Goal: Task Accomplishment & Management: Complete application form

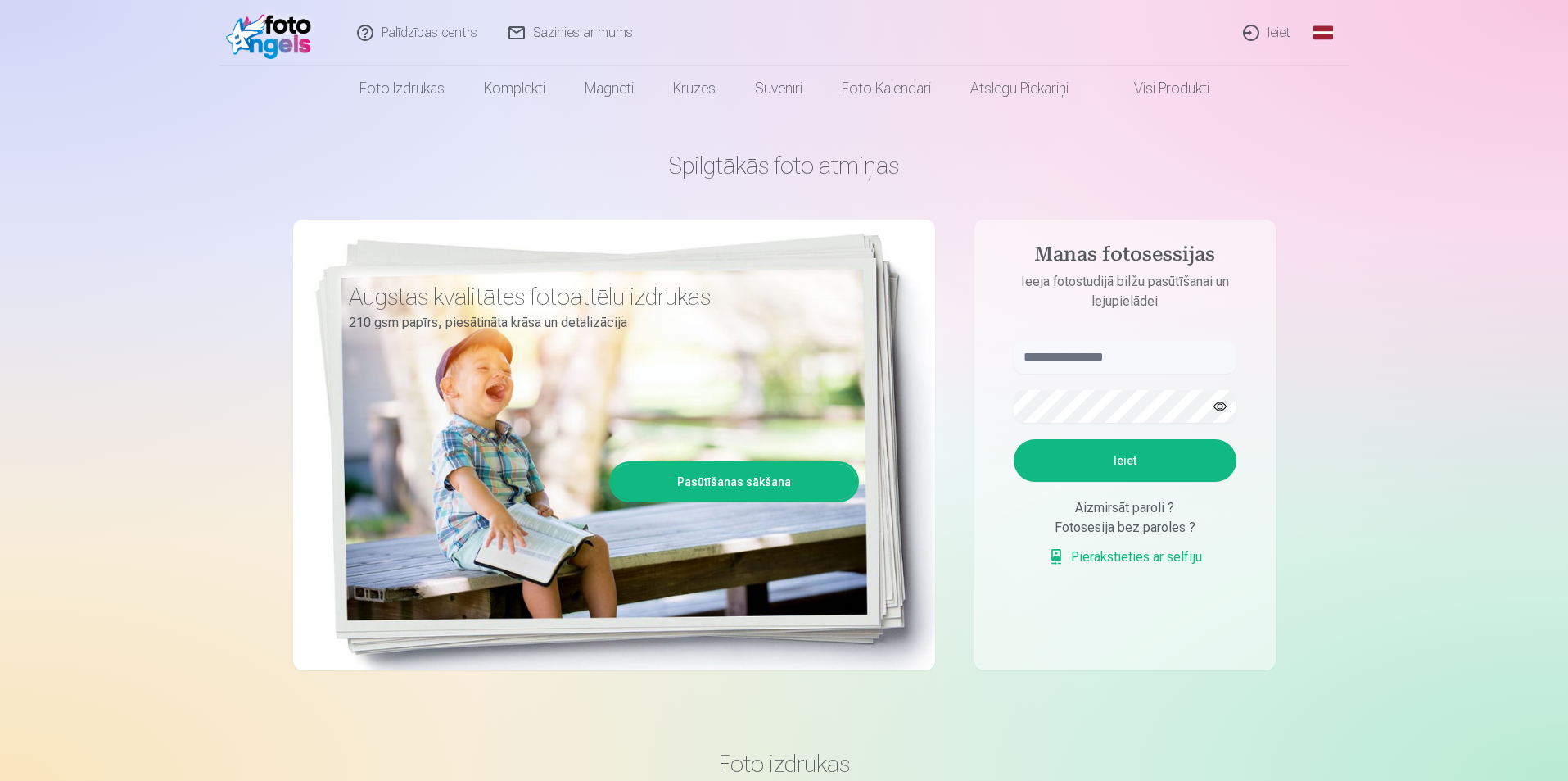
click at [1255, 30] on link "Ieiet" at bounding box center [1267, 33] width 79 height 66
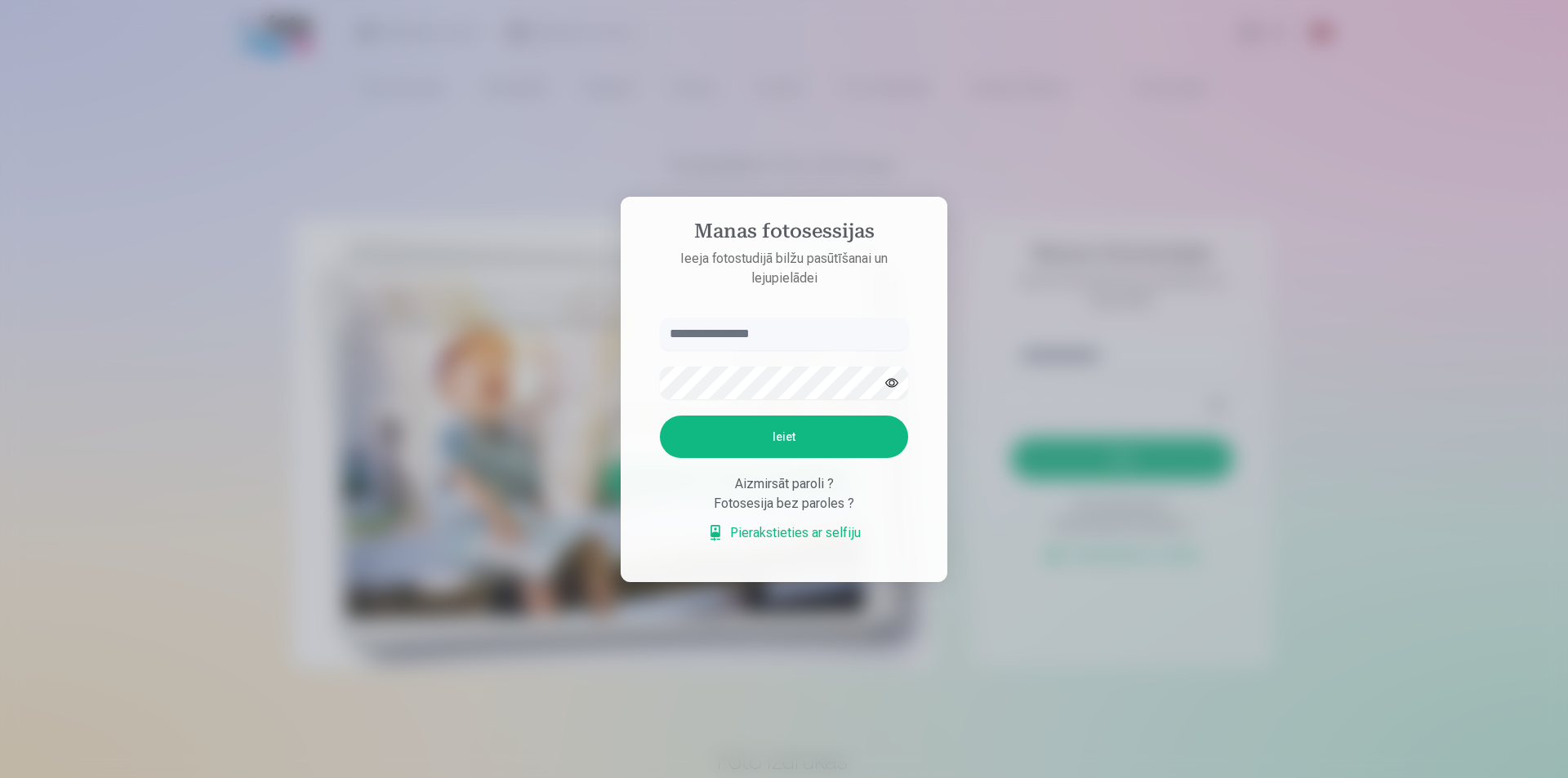
click at [810, 485] on div "Aizmirsāt paroli ?" at bounding box center [783, 484] width 248 height 19
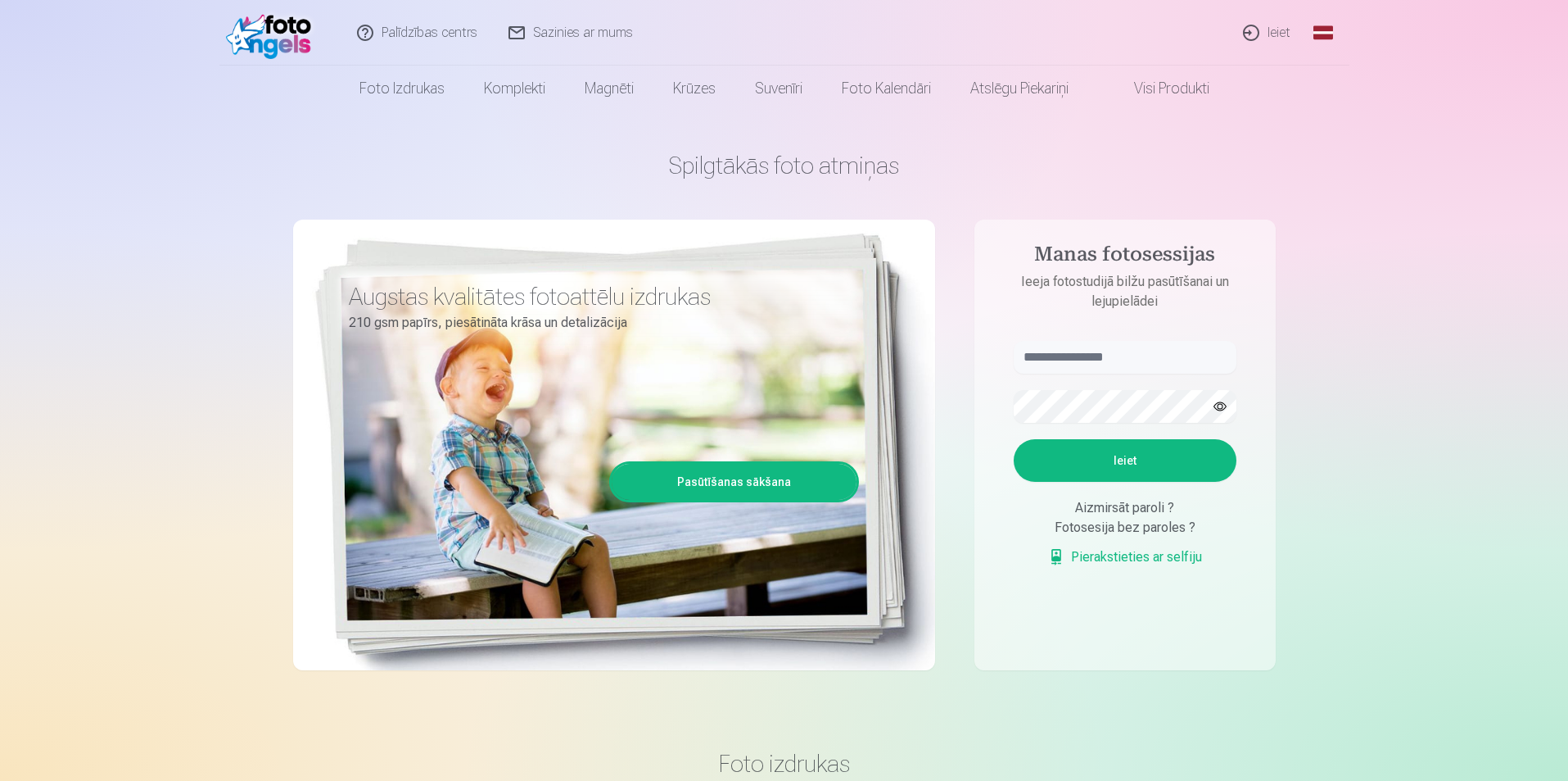
click at [1264, 34] on link "Ieiet" at bounding box center [1267, 33] width 79 height 66
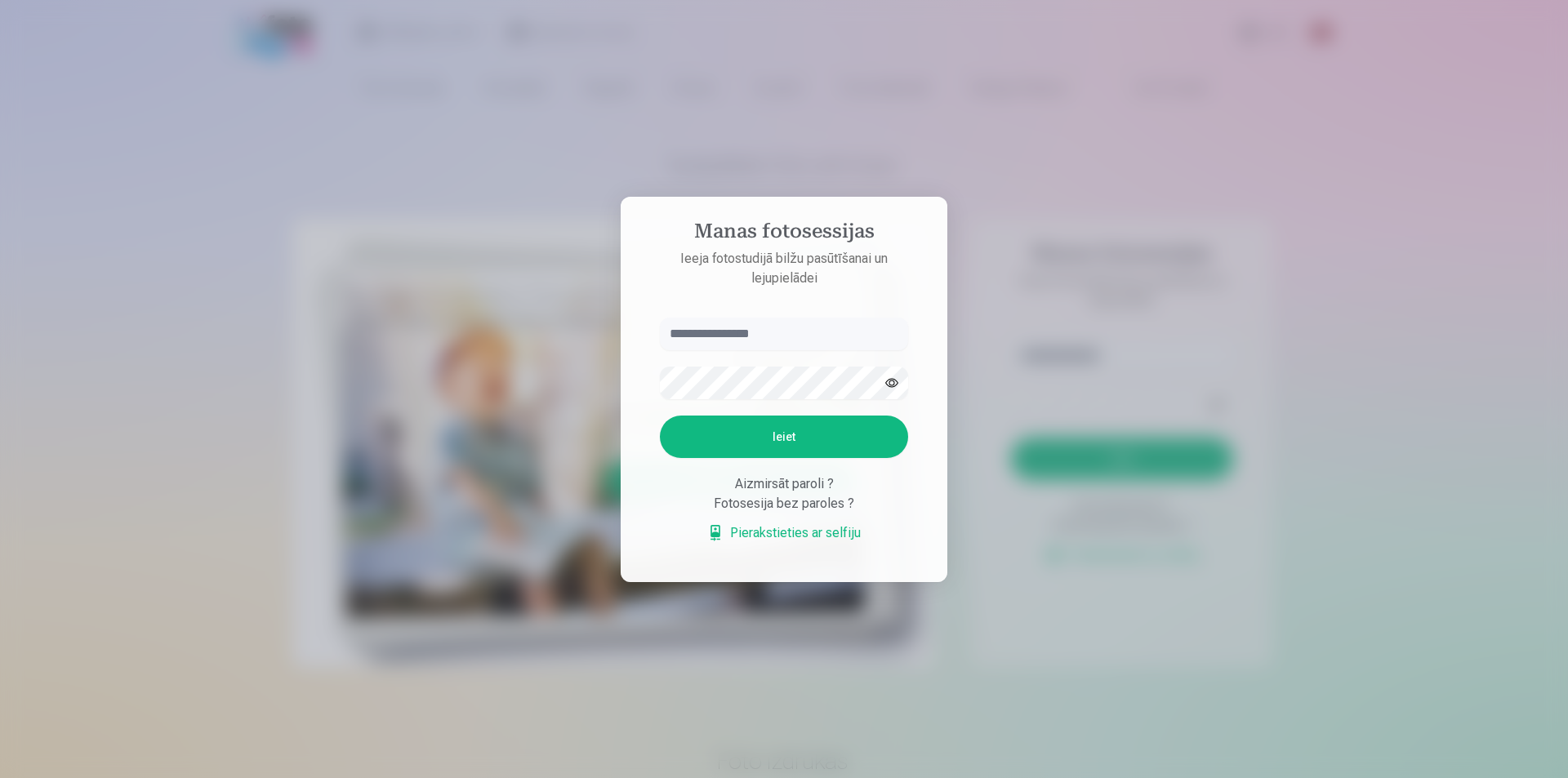
click at [794, 339] on input "text" at bounding box center [783, 334] width 248 height 33
click at [723, 331] on input "text" at bounding box center [783, 334] width 248 height 33
click at [838, 313] on aside "Manas fotosessijas Ieeja fotostudijā bilžu pasūtīšanai un lejupielādei Ieiet Ai…" at bounding box center [784, 389] width 327 height 386
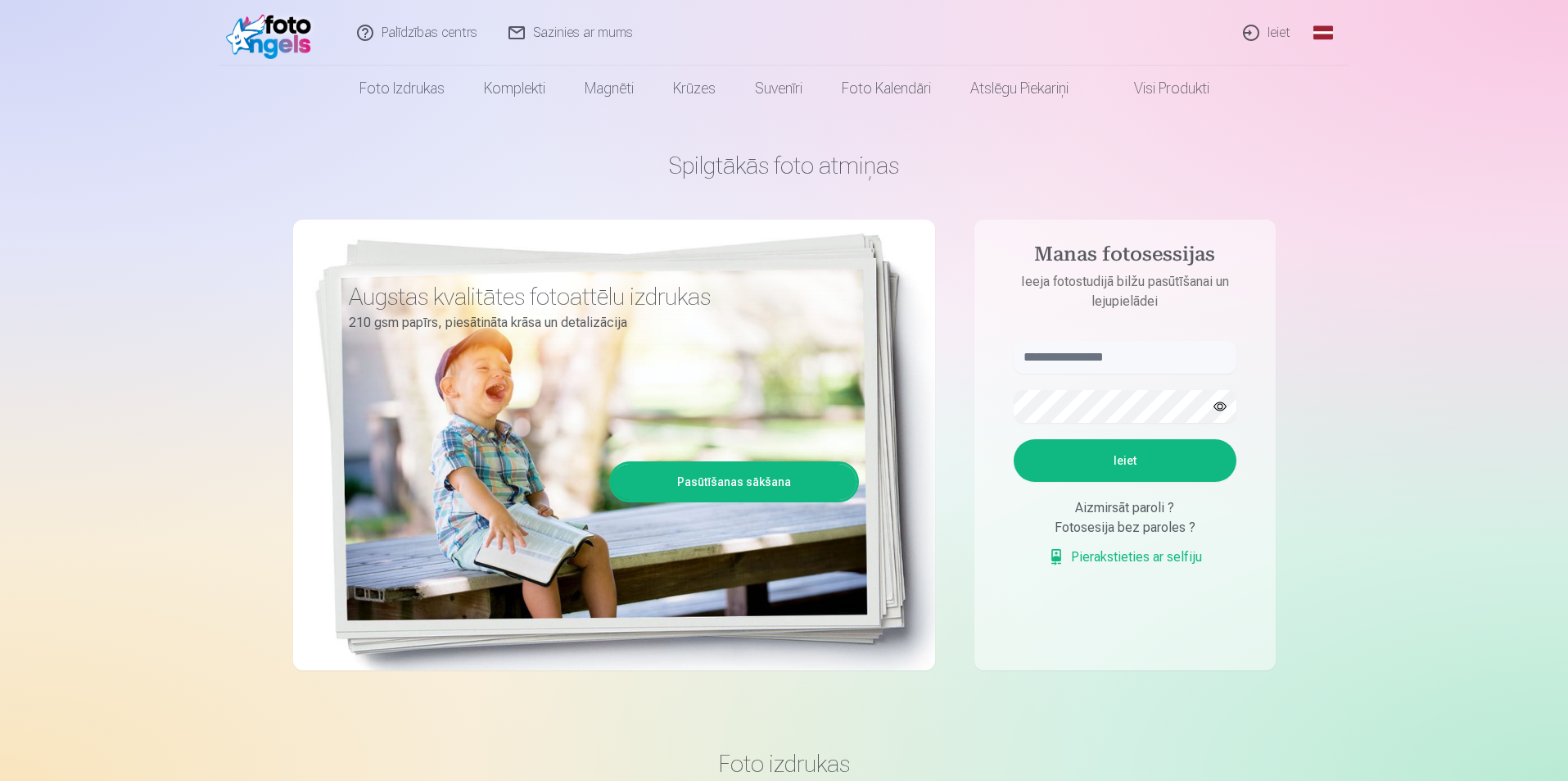
click at [1254, 29] on link "Ieiet" at bounding box center [1267, 33] width 79 height 66
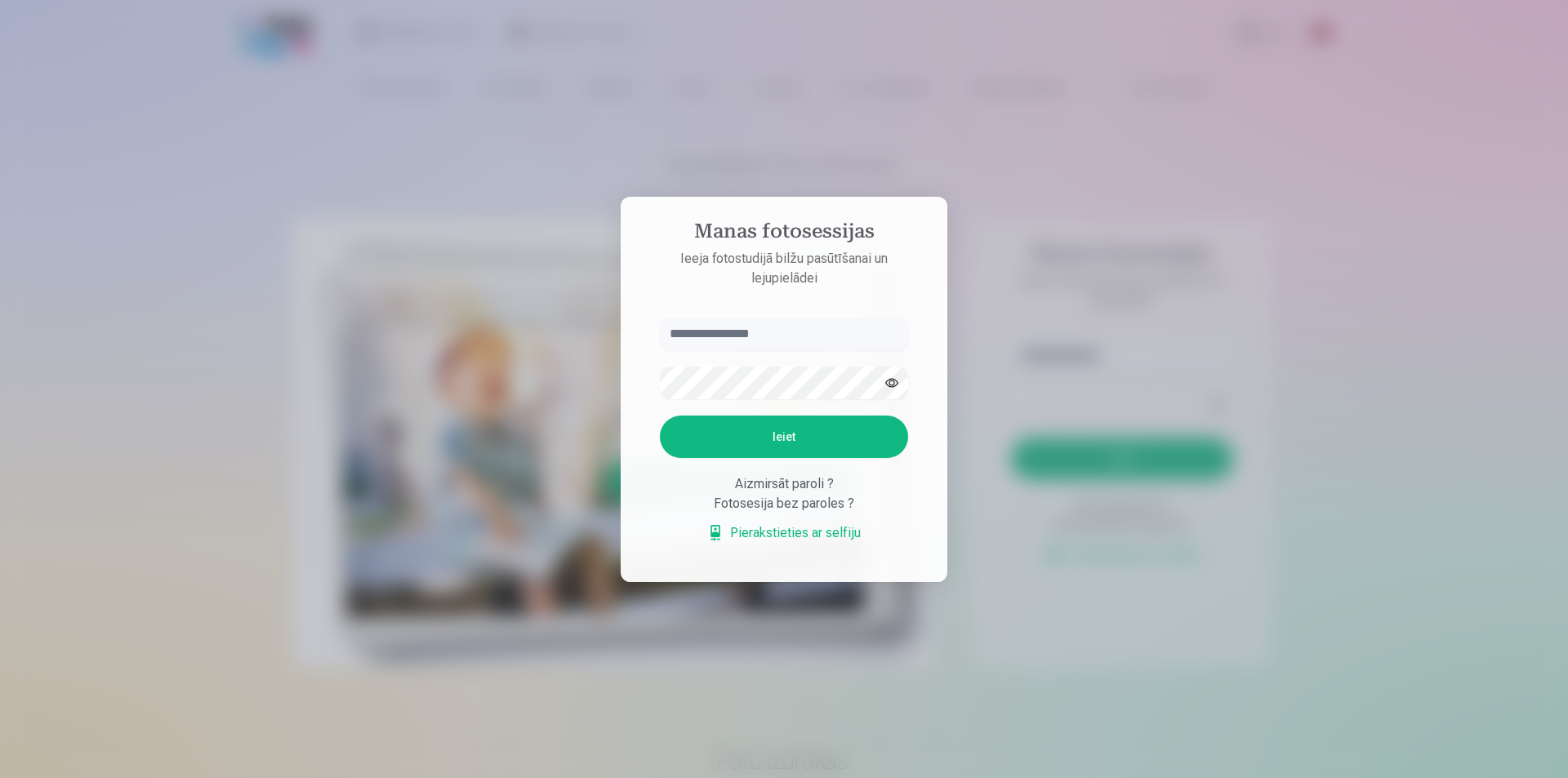
click at [780, 445] on button "Ieiet" at bounding box center [783, 437] width 248 height 43
click at [803, 529] on link "Pierakstieties ar selfiju" at bounding box center [783, 533] width 154 height 19
